Goal: Information Seeking & Learning: Check status

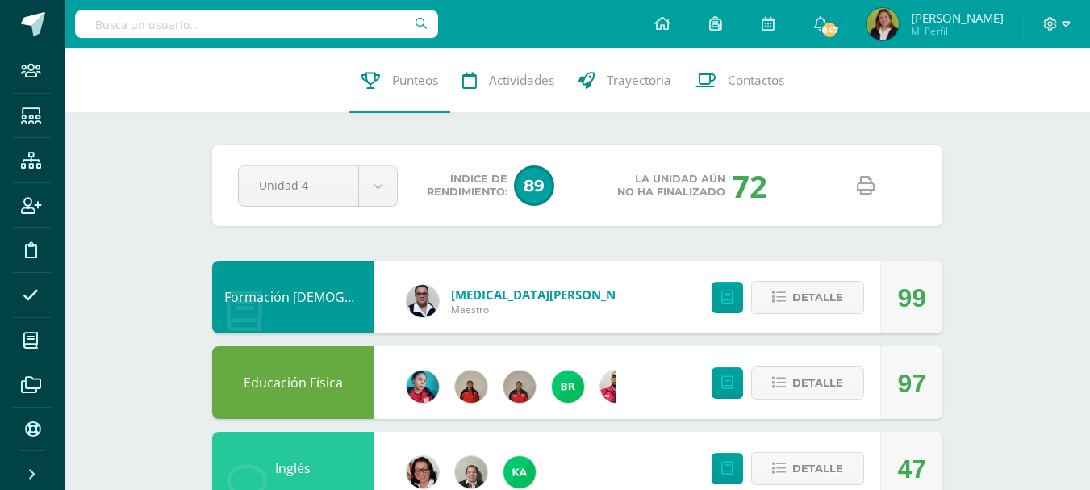
click at [309, 23] on input "text" at bounding box center [256, 23] width 363 height 27
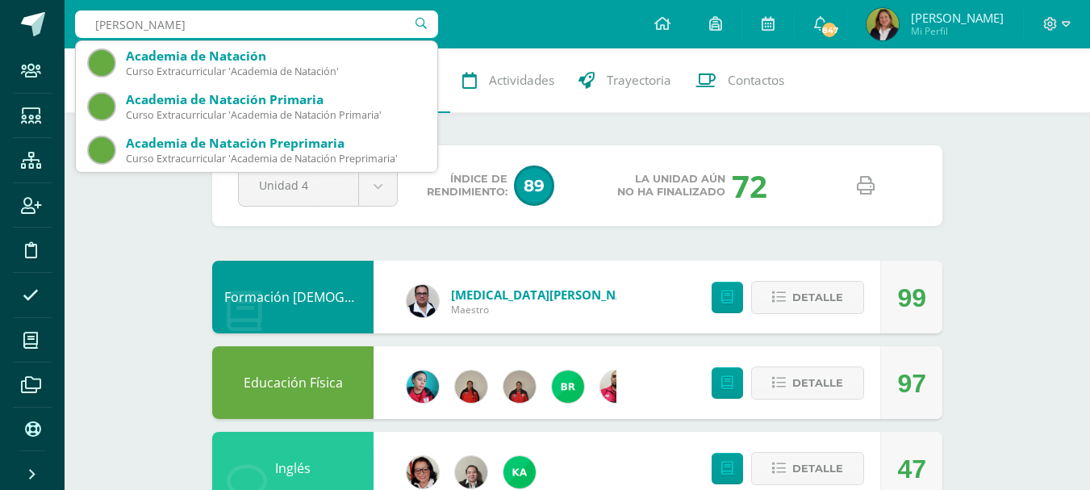
type input "Mia de León"
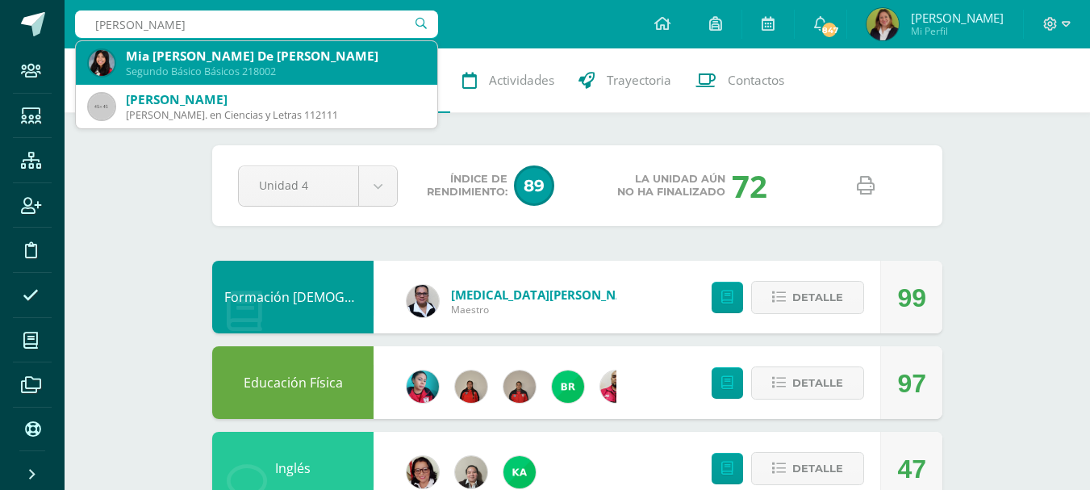
click at [236, 56] on div "Mia [PERSON_NAME] De [PERSON_NAME]" at bounding box center [275, 56] width 298 height 17
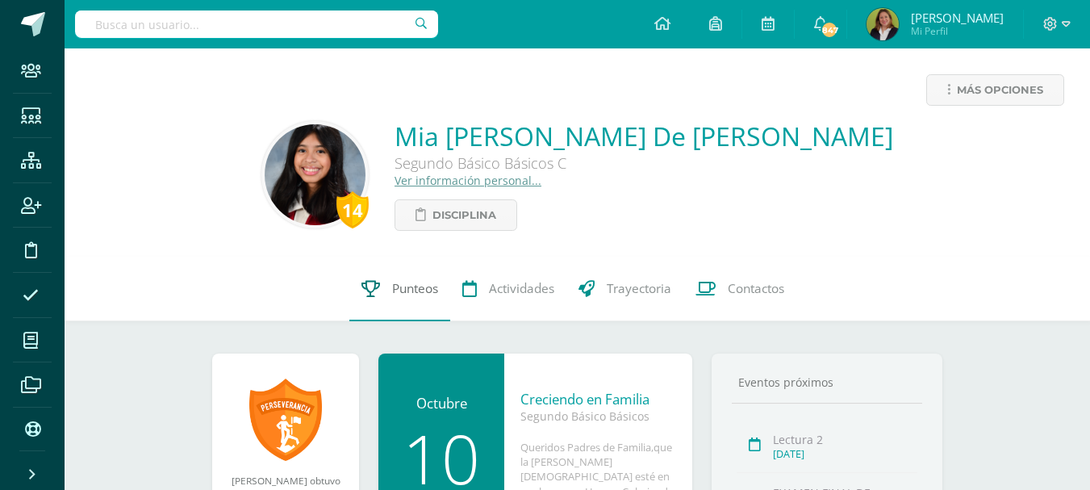
click at [409, 284] on span "Punteos" at bounding box center [415, 288] width 46 height 17
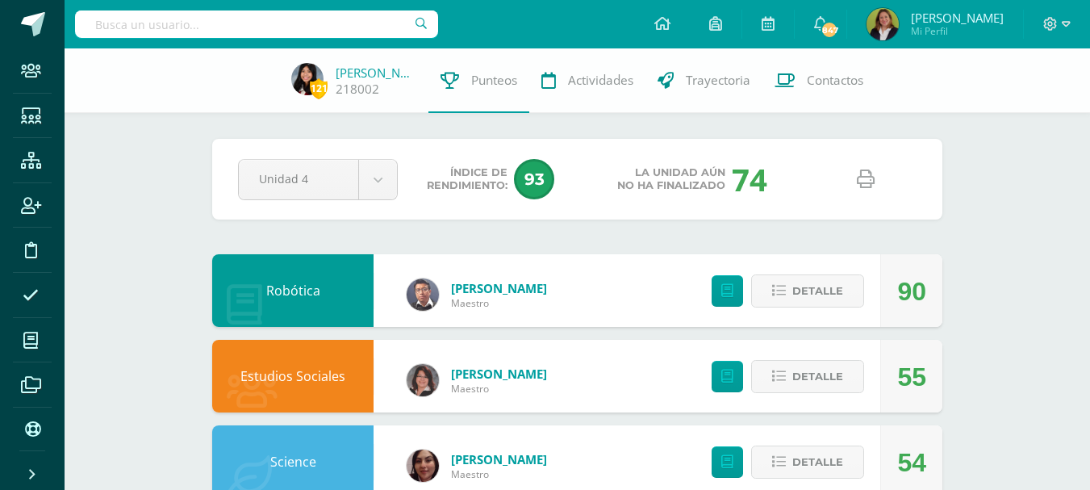
click at [871, 181] on icon at bounding box center [866, 179] width 18 height 18
